Goal: Transaction & Acquisition: Purchase product/service

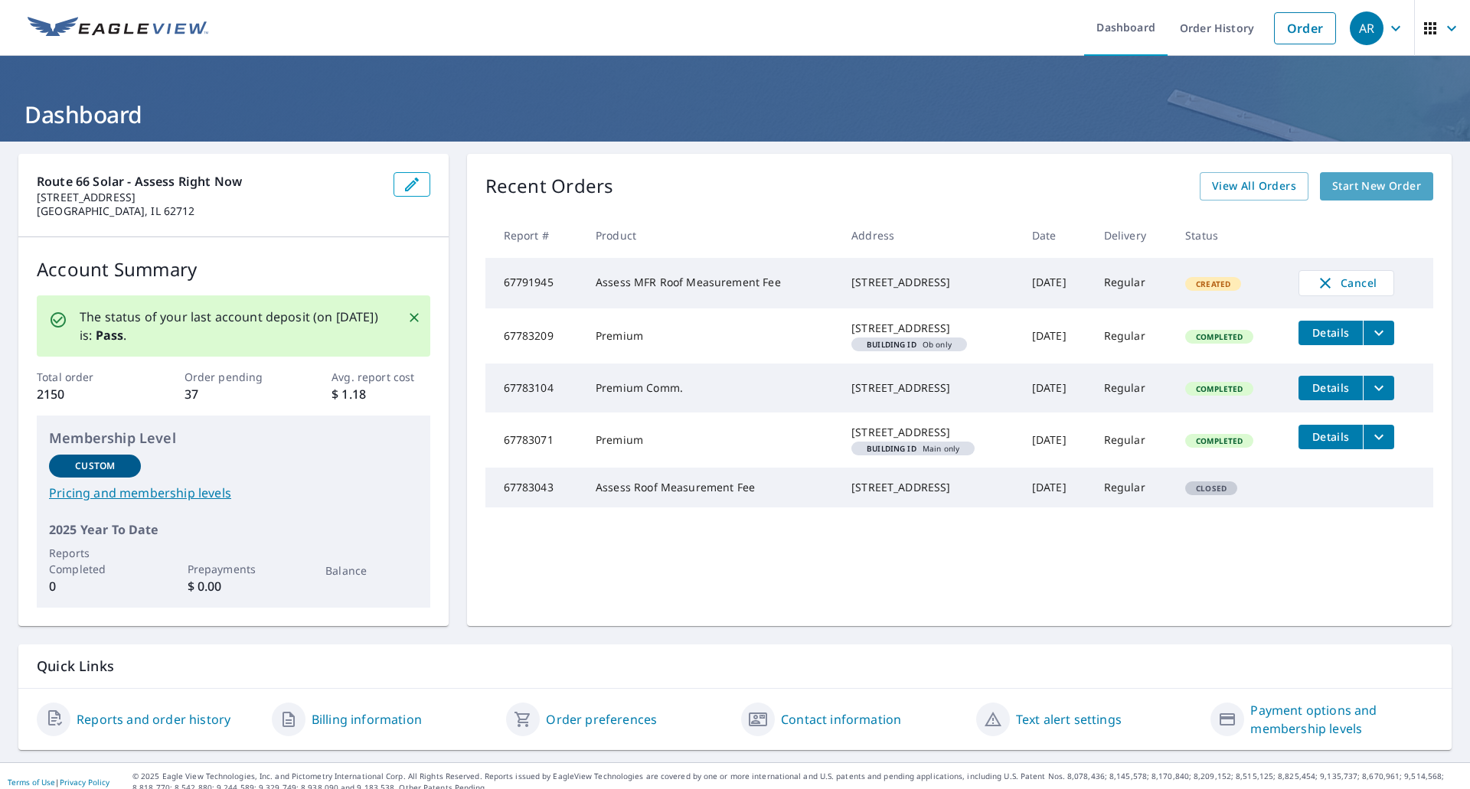
click at [1371, 176] on link "Start New Order" at bounding box center [1376, 186] width 113 height 28
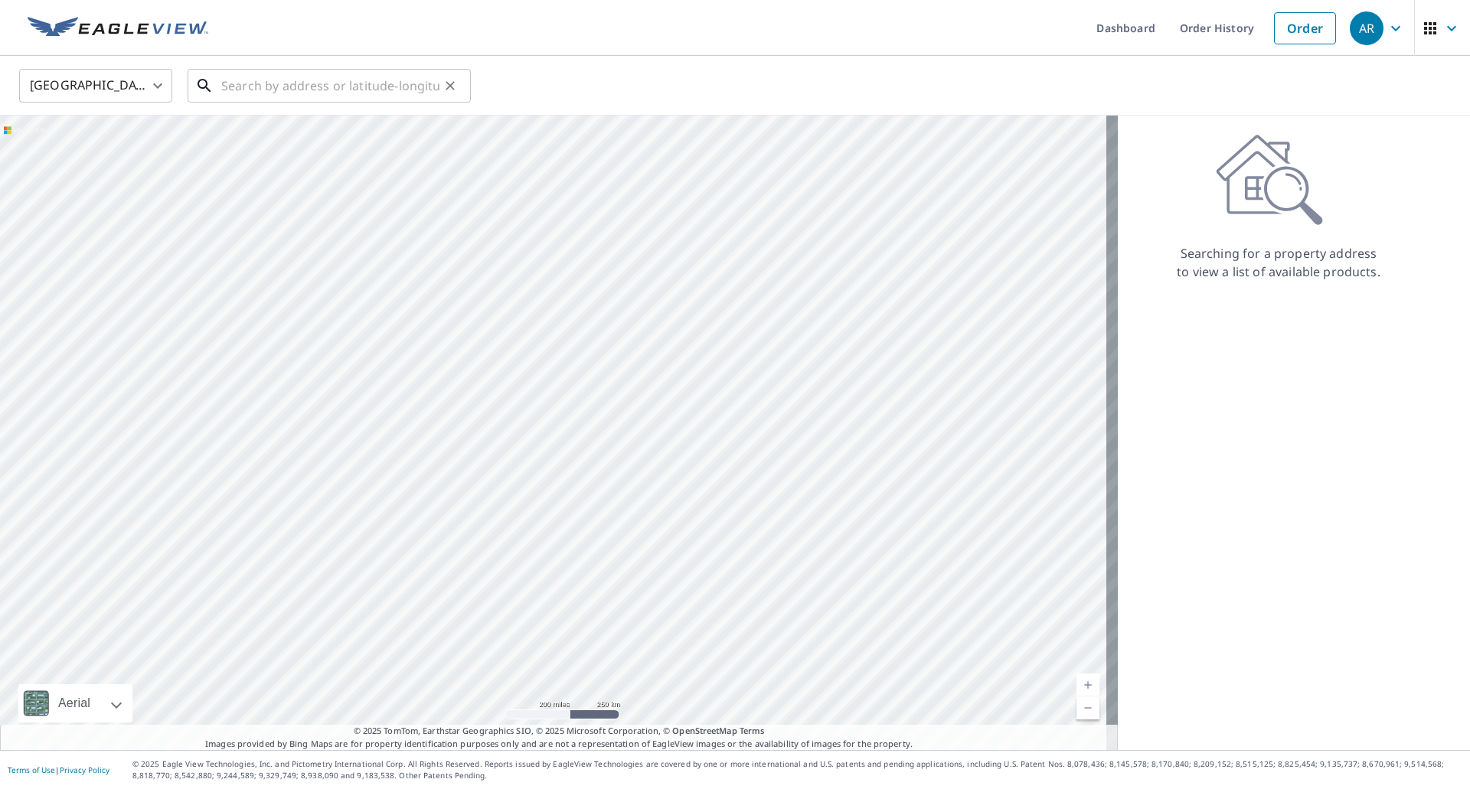
click at [323, 73] on input "text" at bounding box center [330, 85] width 218 height 43
paste input "[STREET_ADDRESS][PERSON_NAME]"
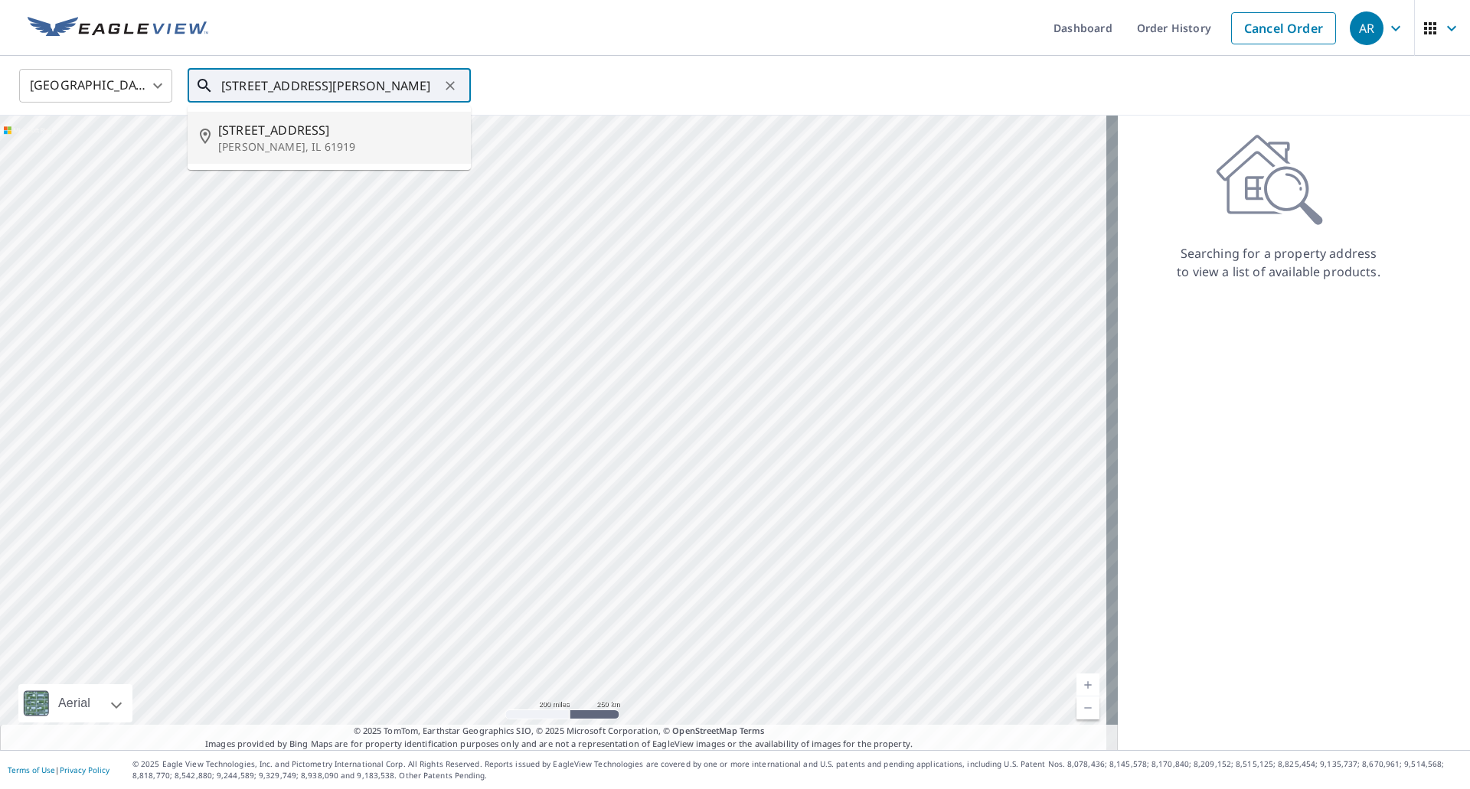
click at [309, 126] on span "[STREET_ADDRESS]" at bounding box center [338, 130] width 240 height 18
type input "[STREET_ADDRESS][PERSON_NAME]"
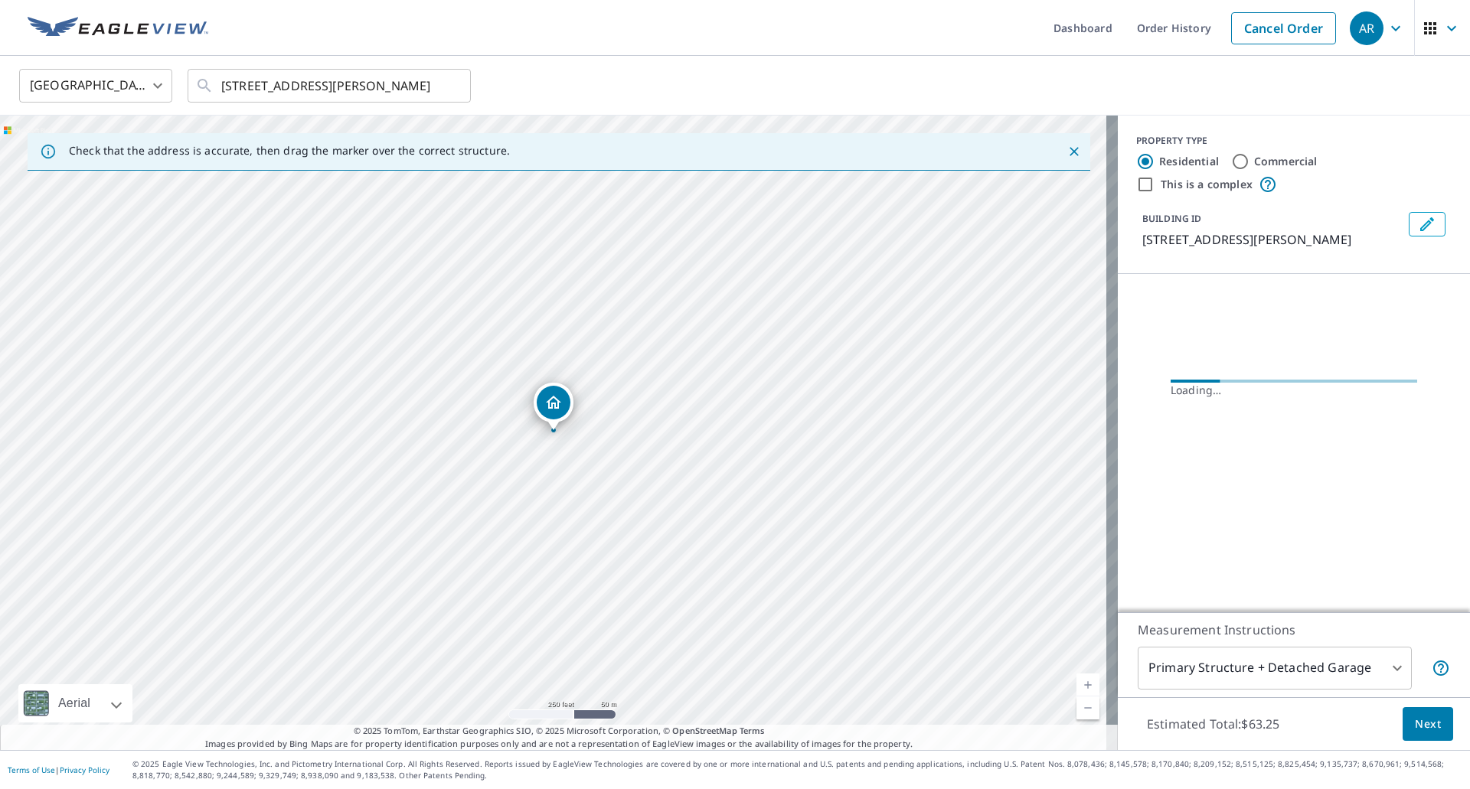
click at [1077, 676] on link "Current Level 17, Zoom In" at bounding box center [1087, 685] width 23 height 23
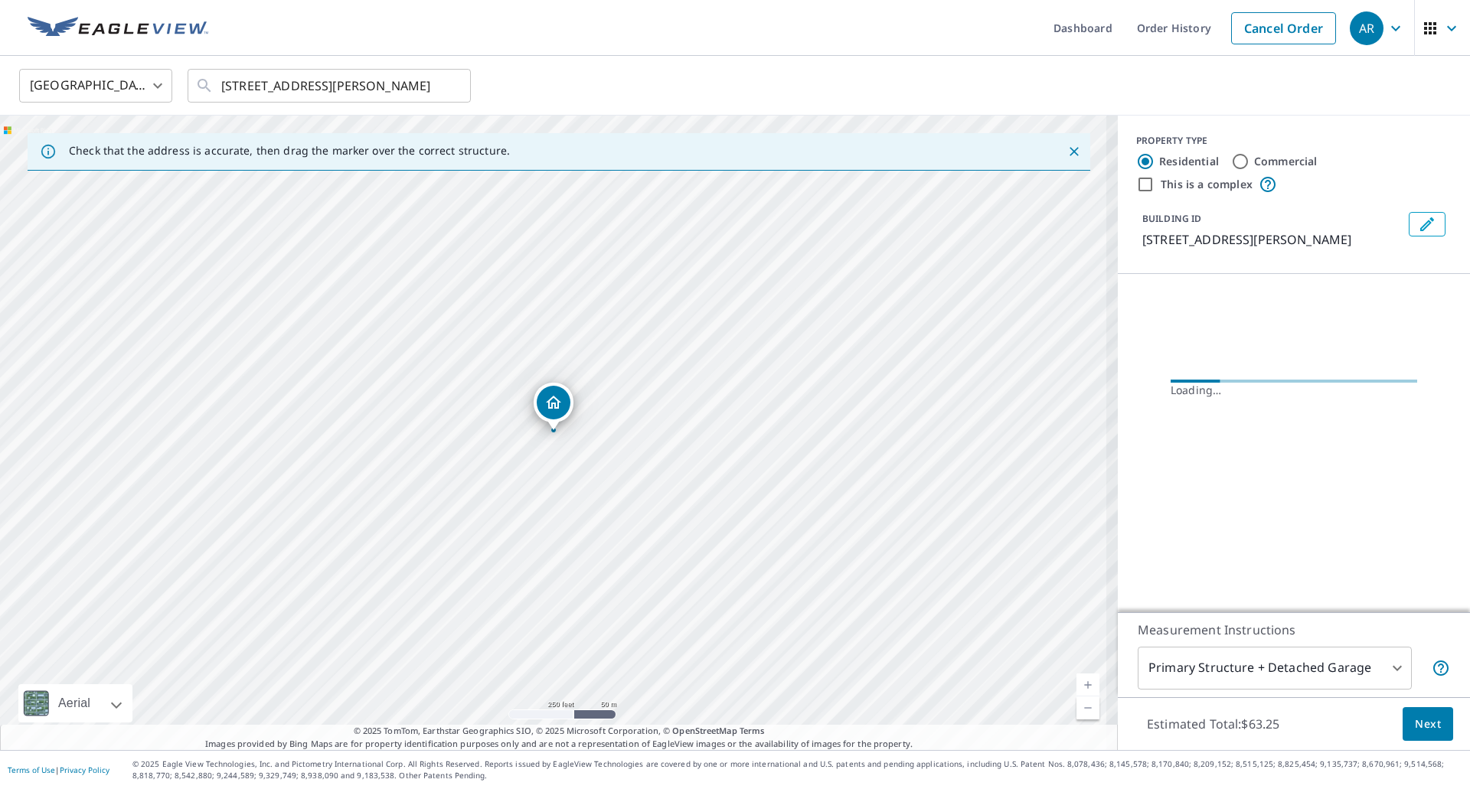
click at [1077, 676] on link "Current Level 17.52837897235479, Zoom In" at bounding box center [1087, 685] width 23 height 23
click at [1077, 676] on link "Current Level 18.041339720027214, Zoom In Disabled" at bounding box center [1087, 685] width 23 height 23
click at [1077, 676] on link "Current Level 20, Zoom In Disabled" at bounding box center [1087, 685] width 23 height 23
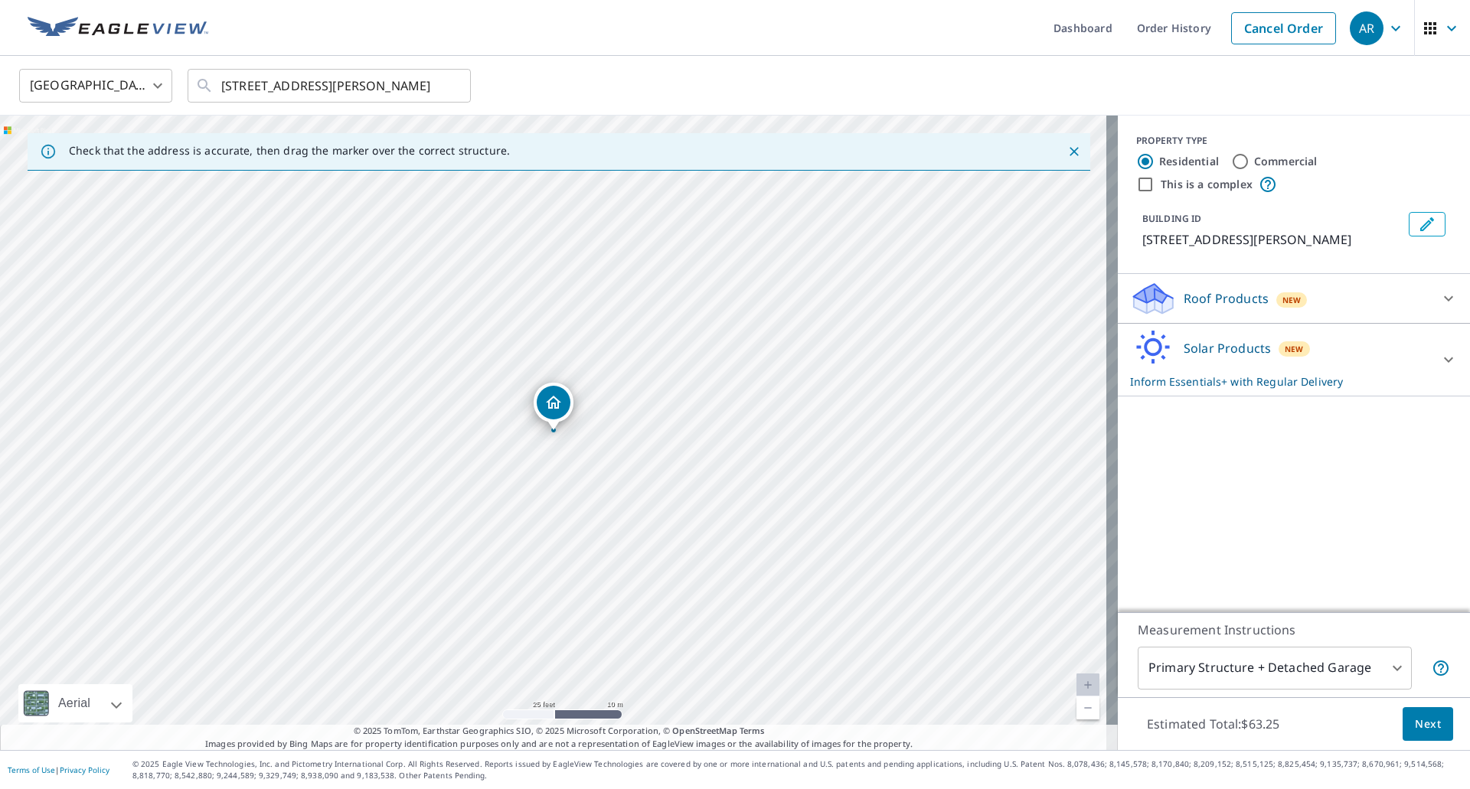
click at [1350, 355] on div "Solar Products New Inform Essentials+ with Regular Delivery" at bounding box center [1280, 360] width 300 height 60
click at [1439, 302] on icon at bounding box center [1448, 298] width 18 height 18
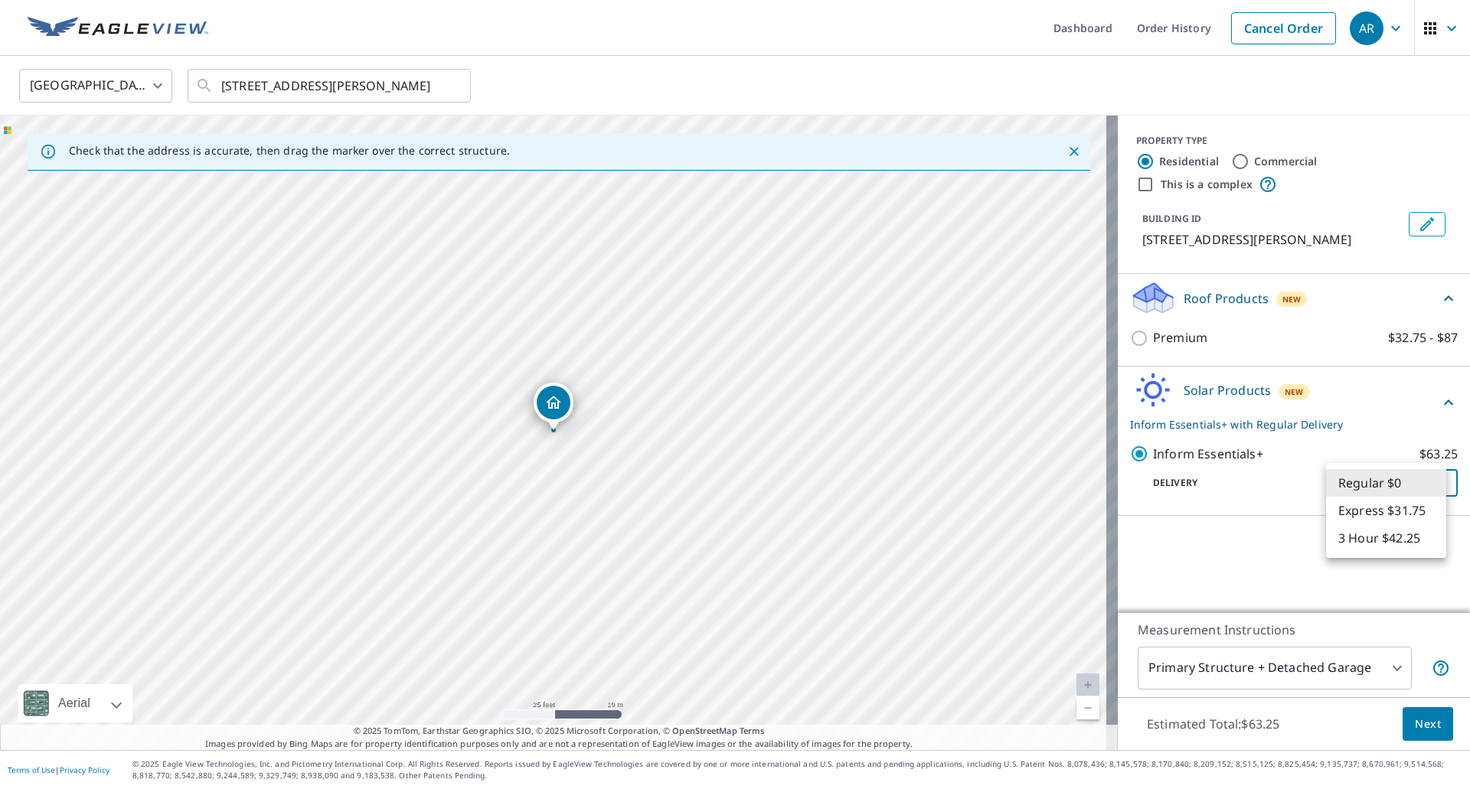
click at [1405, 479] on body "AR AR Dashboard Order History Cancel Order AR United States [GEOGRAPHIC_DATA] ​…" at bounding box center [735, 394] width 1470 height 789
click at [1405, 479] on li "Regular $0" at bounding box center [1386, 483] width 120 height 28
click at [1418, 728] on span "Next" at bounding box center [1428, 724] width 26 height 19
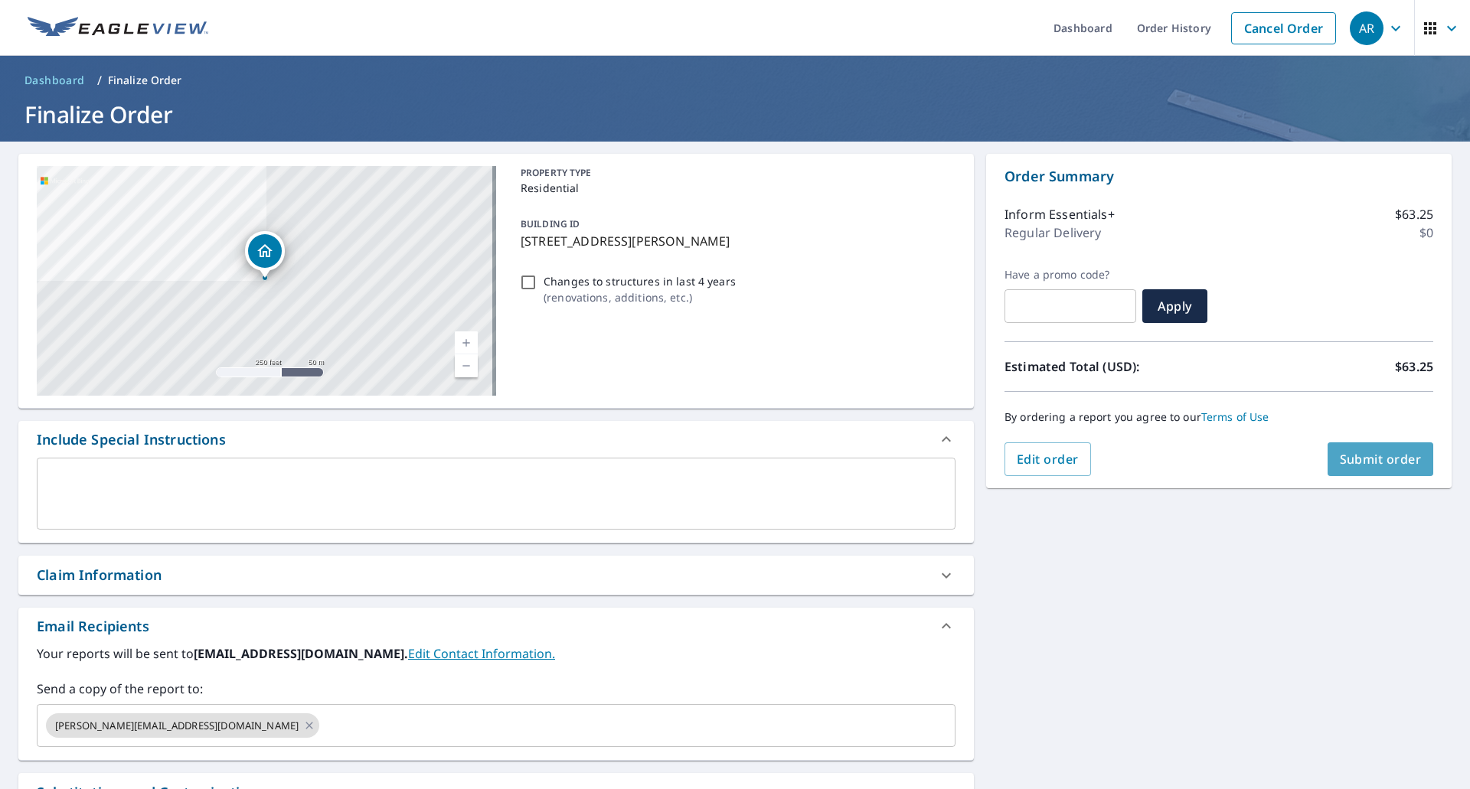
click at [1362, 465] on span "Submit order" at bounding box center [1380, 459] width 82 height 17
